Goal: Information Seeking & Learning: Learn about a topic

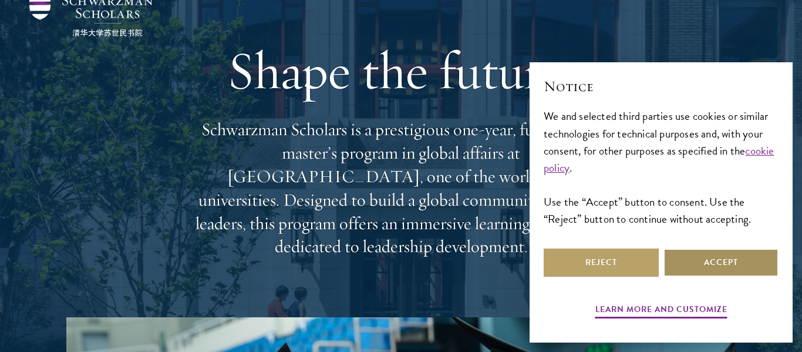
click at [703, 254] on button "Accept" at bounding box center [721, 262] width 115 height 28
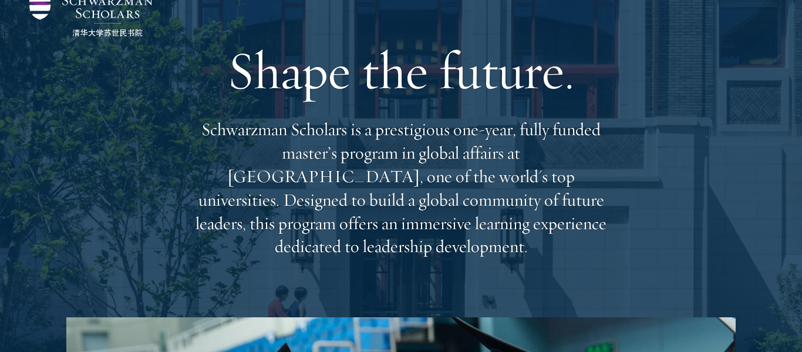
click at [595, 217] on p "Schwarzman Scholars is a prestigious one-year, fully funded master’s program in…" at bounding box center [401, 188] width 423 height 140
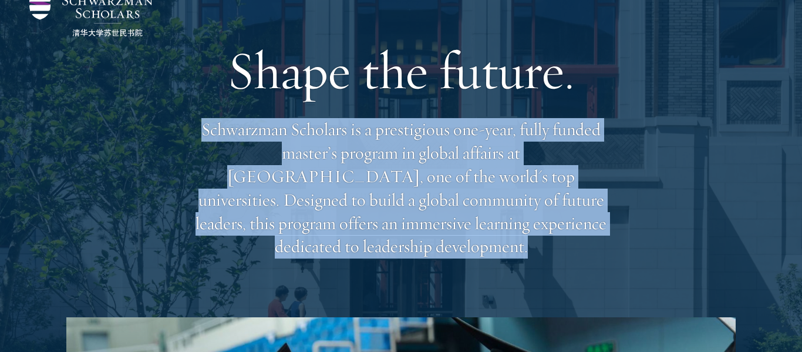
click at [595, 217] on p "Schwarzman Scholars is a prestigious one-year, fully funded master’s program in…" at bounding box center [401, 188] width 423 height 140
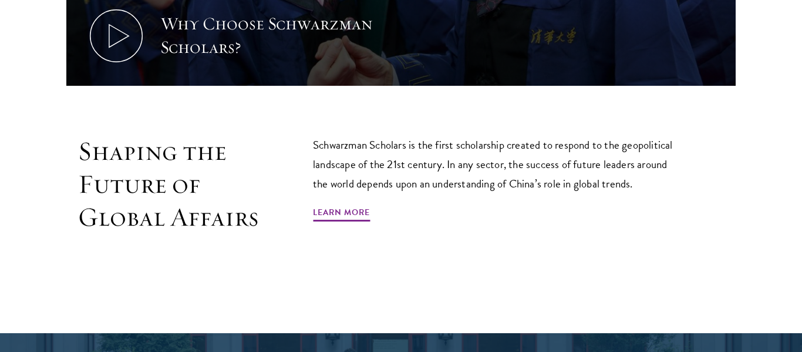
scroll to position [697, 0]
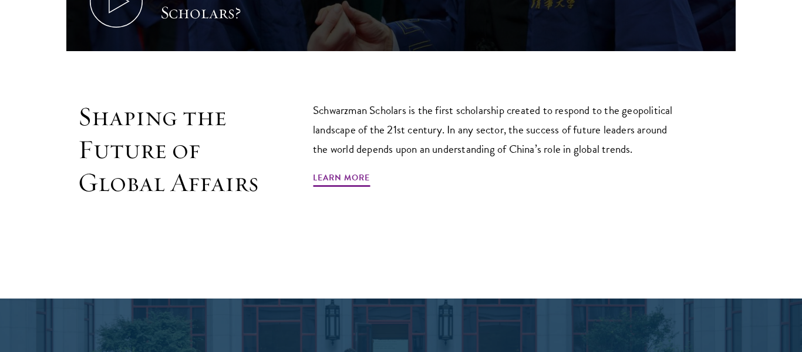
click at [489, 135] on p "Schwarzman Scholars is the first scholarship created to respond to the geopolit…" at bounding box center [498, 129] width 370 height 58
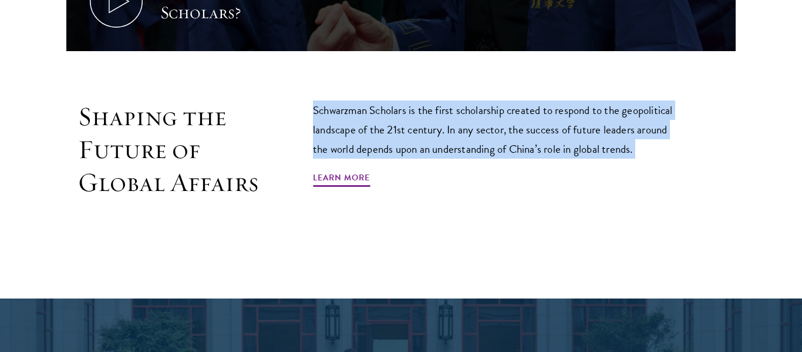
click at [489, 135] on p "Schwarzman Scholars is the first scholarship created to respond to the geopolit…" at bounding box center [498, 129] width 370 height 58
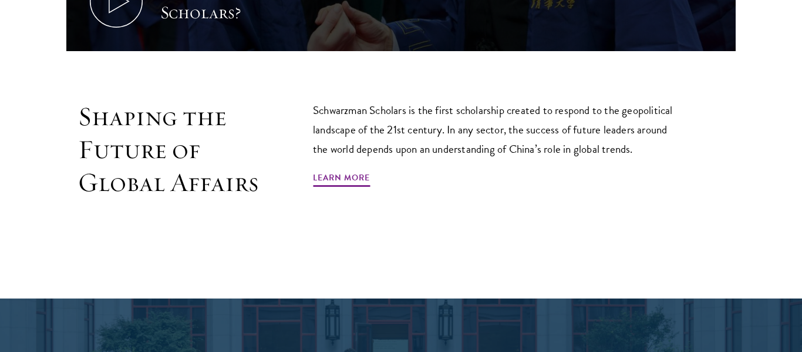
click at [489, 135] on p "Schwarzman Scholars is the first scholarship created to respond to the geopolit…" at bounding box center [498, 129] width 370 height 58
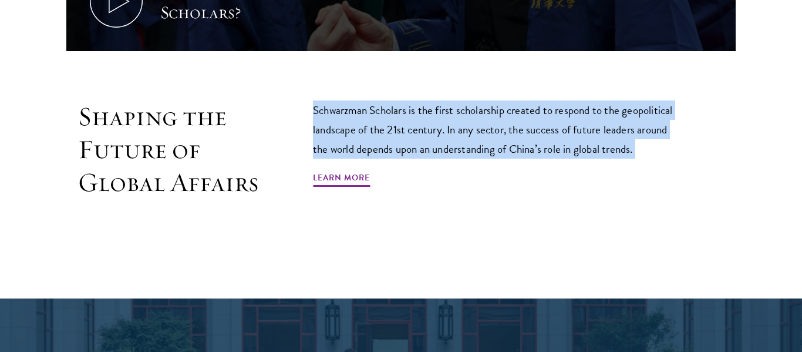
click at [489, 135] on p "Schwarzman Scholars is the first scholarship created to respond to the geopolit…" at bounding box center [498, 129] width 370 height 58
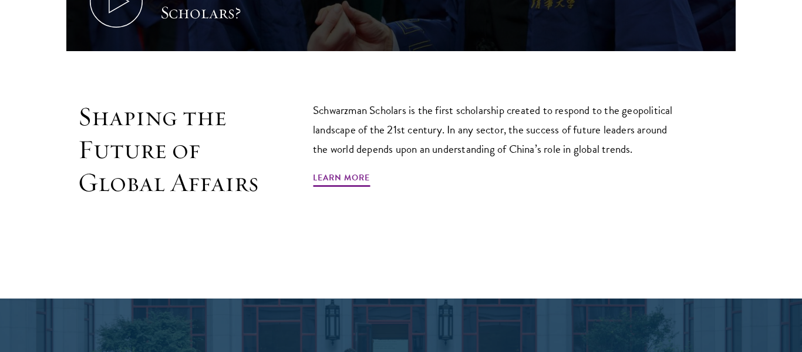
click at [489, 135] on p "Schwarzman Scholars is the first scholarship created to respond to the geopolit…" at bounding box center [498, 129] width 370 height 58
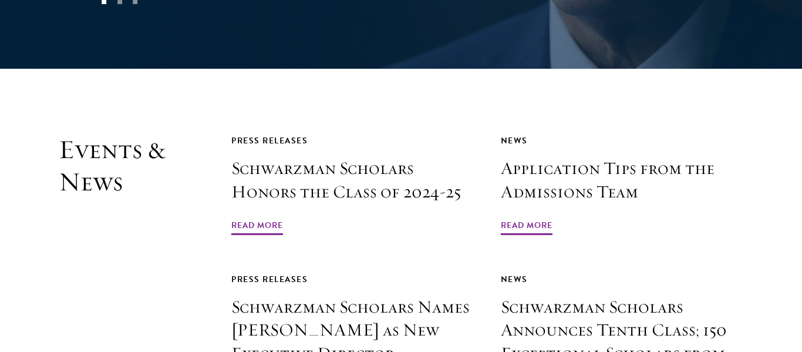
scroll to position [2580, 0]
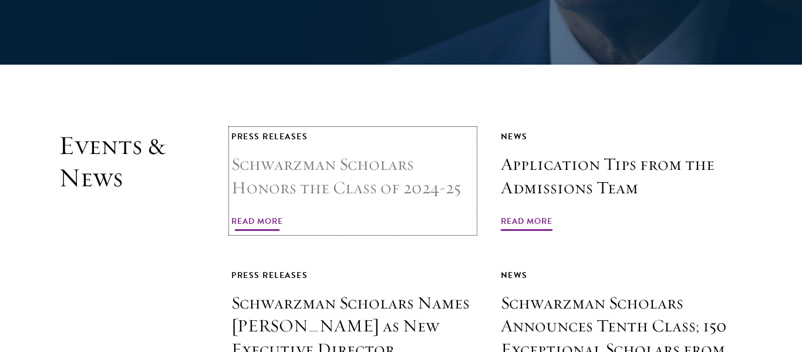
click at [348, 153] on h3 "Schwarzman Scholars Honors the Class of 2024-25" at bounding box center [352, 176] width 243 height 47
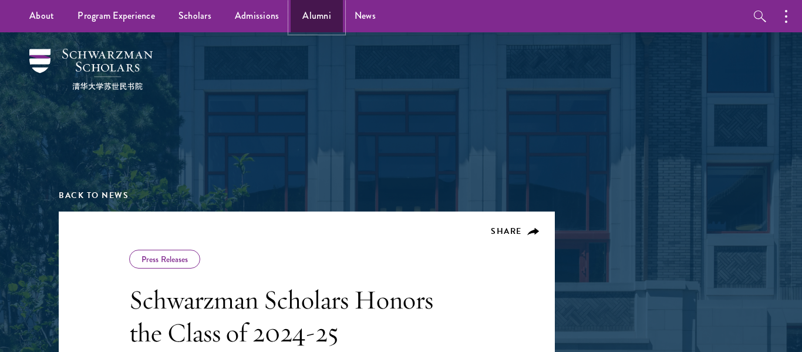
click at [327, 5] on link "Alumni" at bounding box center [317, 16] width 52 height 32
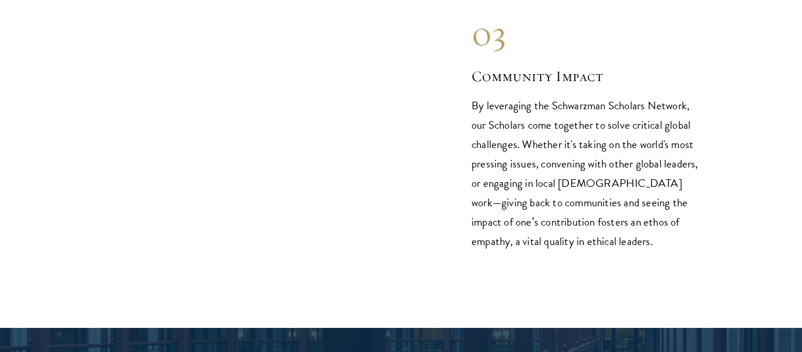
scroll to position [1818, 0]
